Goal: Check status

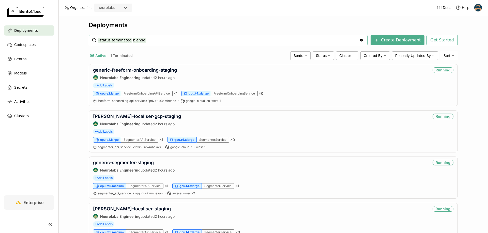
type input "-status:terminated blende"
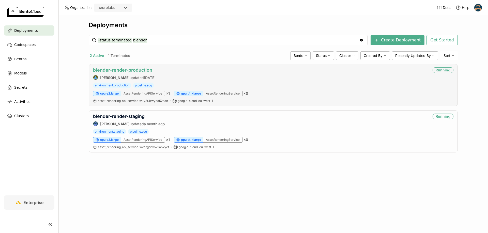
click at [132, 69] on link "blender-render-production" at bounding box center [122, 69] width 59 height 5
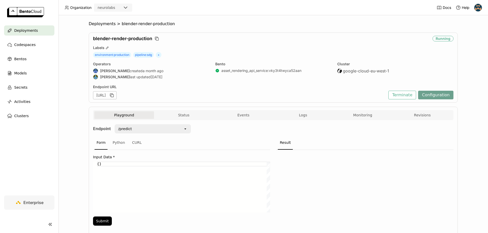
click at [434, 96] on button "Configuration" at bounding box center [435, 95] width 35 height 9
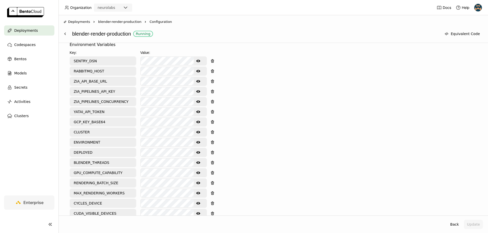
scroll to position [205, 0]
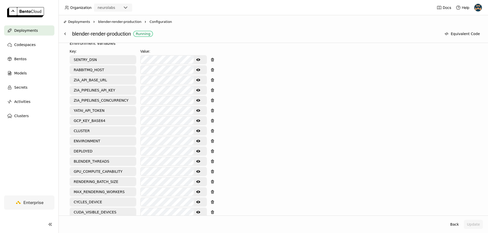
click at [200, 71] on icon "Show password text" at bounding box center [198, 70] width 4 height 4
click at [248, 72] on div "Environment Variables Key: Value: SENTRY_DSN Show password text RABBITMQ_HOST H…" at bounding box center [273, 133] width 407 height 187
click at [242, 103] on div "Environment Variables Key: Value: SENTRY_DSN Show password text RABBITMQ_HOST H…" at bounding box center [273, 133] width 407 height 187
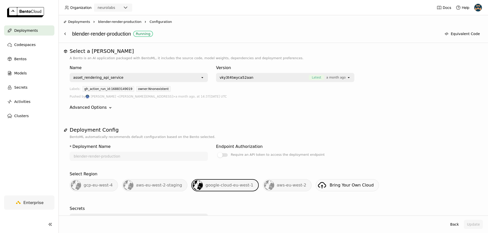
click at [118, 21] on span "blender-render-production" at bounding box center [119, 21] width 43 height 5
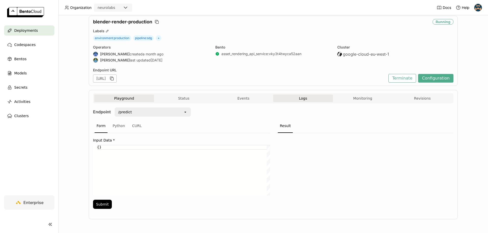
click at [299, 97] on span "Logs" at bounding box center [303, 98] width 8 height 5
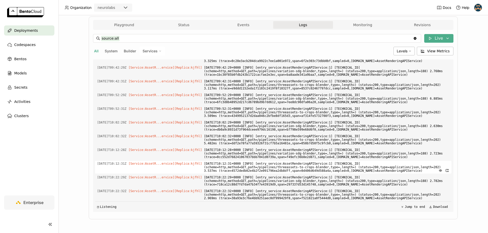
scroll to position [1460, 0]
click at [183, 27] on button "Status" at bounding box center [184, 25] width 60 height 8
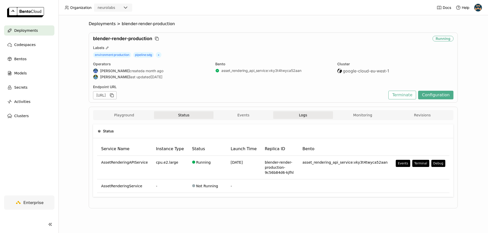
click at [302, 113] on span "Logs" at bounding box center [303, 115] width 8 height 5
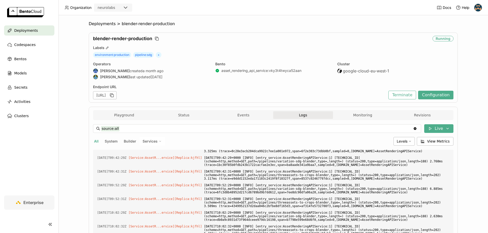
scroll to position [1694, 0]
drag, startPoint x: 282, startPoint y: 171, endPoint x: 333, endPoint y: 172, distance: 51.4
click at [333, 196] on span "[DATE]T09:52:31+0000 [INFO] [entry_service:AssetRenderingAPIService:1] [TECHNIC…" at bounding box center [326, 202] width 245 height 13
copy span "threeassets-to-crops-blender"
click at [339, 196] on span "[DATE]T09:52:31+0000 [INFO] [entry_service:AssetRenderingAPIService:1] [TECHNIC…" at bounding box center [326, 202] width 245 height 13
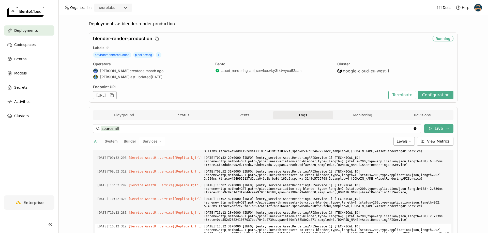
scroll to position [90, 0]
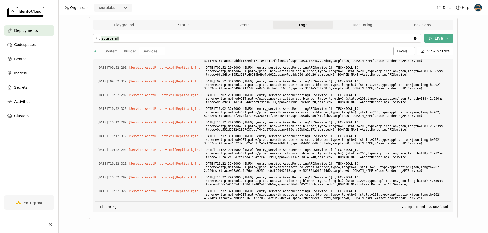
click at [131, 52] on span "Builder" at bounding box center [130, 51] width 12 height 4
type input "source:builder"
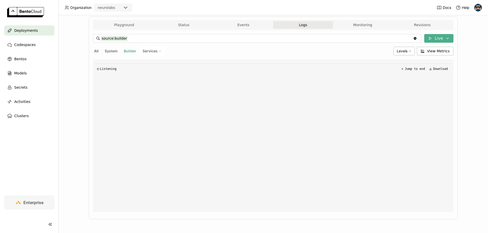
click at [151, 51] on span "Services" at bounding box center [150, 51] width 15 height 5
click at [146, 63] on div "AssetRenderingAPIService" at bounding box center [134, 64] width 55 height 6
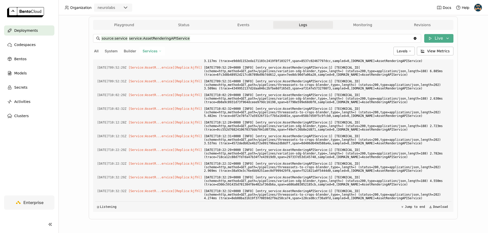
scroll to position [1694, 0]
click at [106, 49] on span "System" at bounding box center [111, 51] width 13 height 4
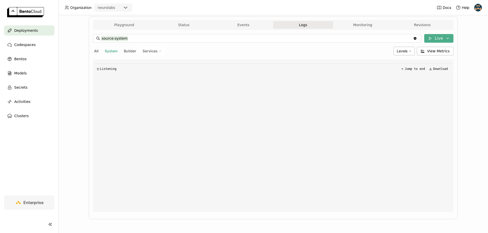
click at [96, 52] on span "All" at bounding box center [96, 51] width 5 height 4
type input "source:all"
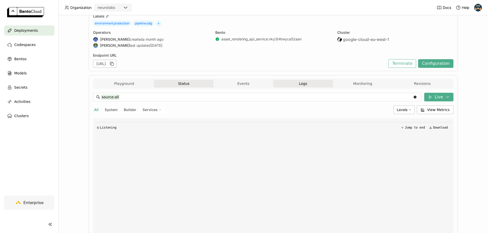
click at [177, 82] on button "Status" at bounding box center [184, 84] width 60 height 8
